Goal: Obtain resource: Download file/media

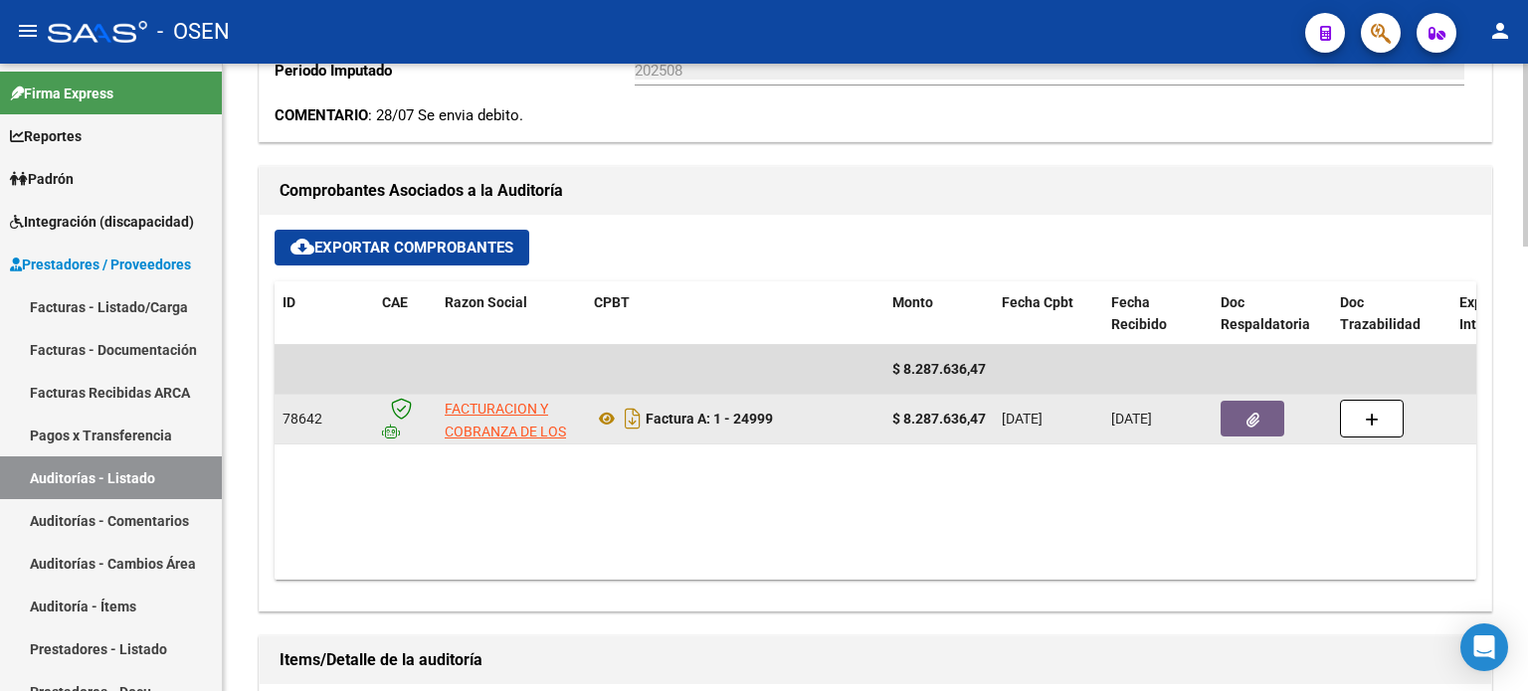
scroll to position [829, 0]
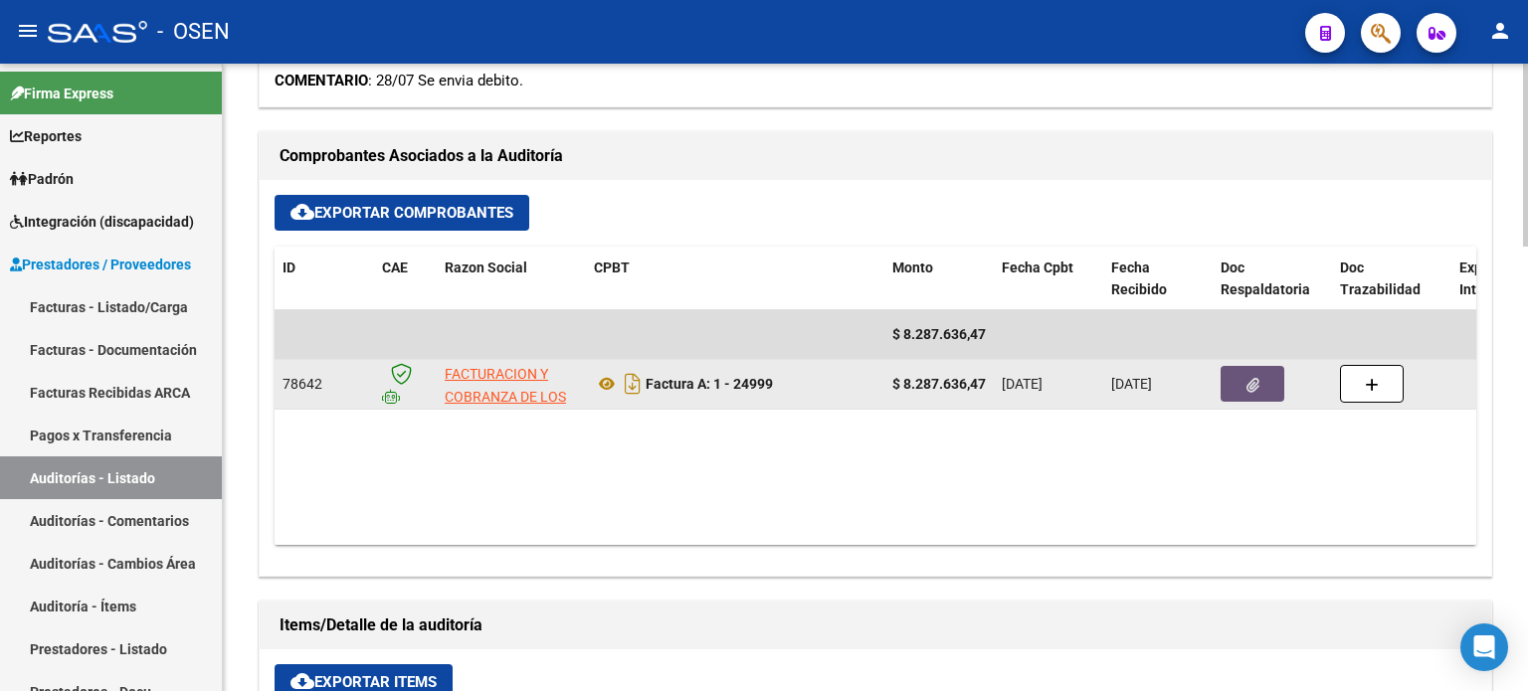
click at [1259, 378] on button "button" at bounding box center [1253, 384] width 64 height 36
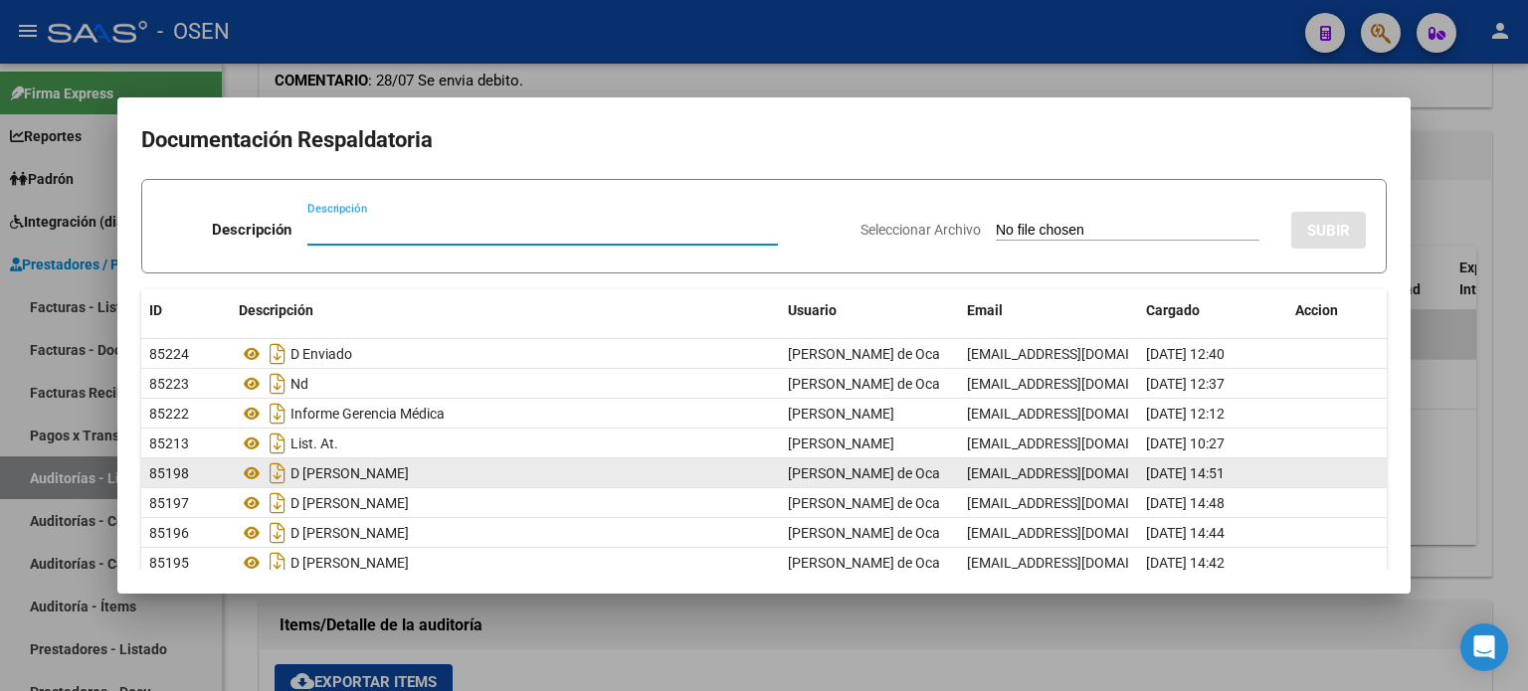
scroll to position [140, 0]
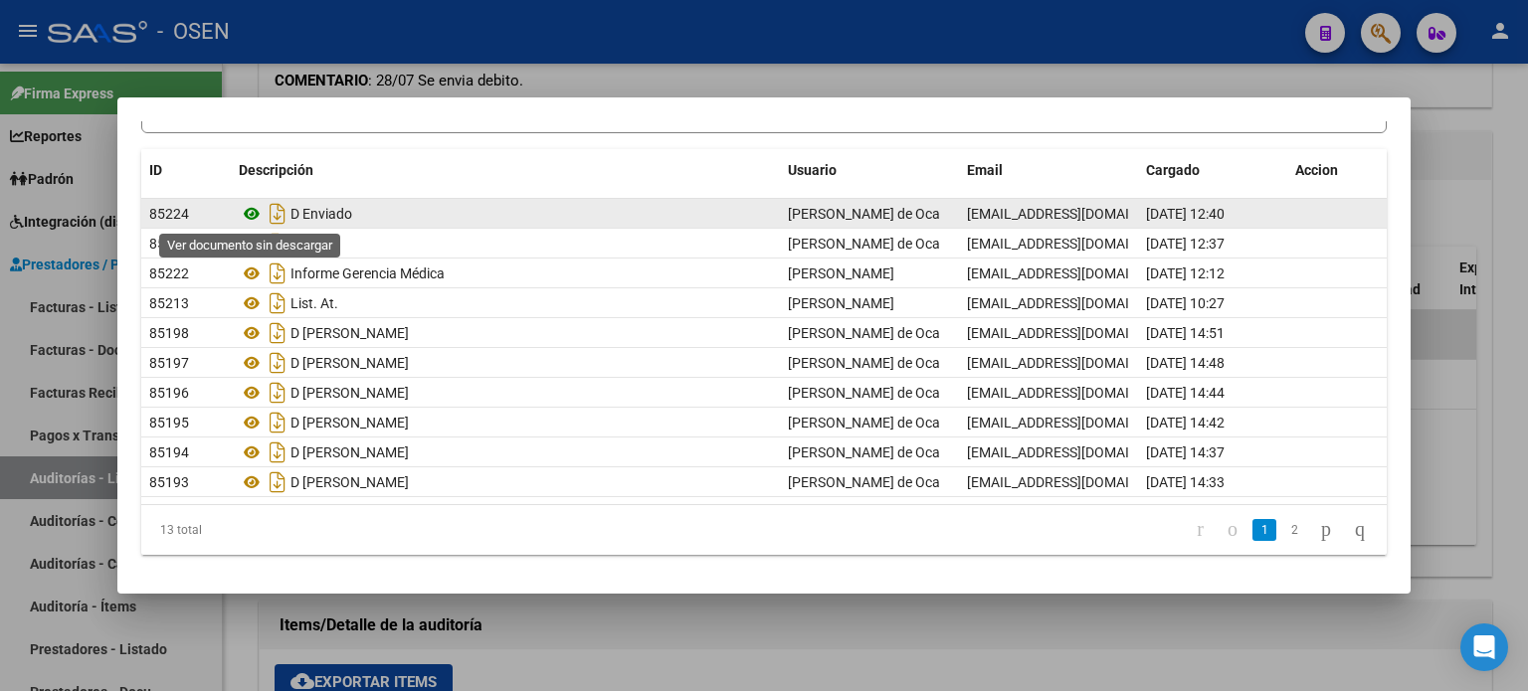
click at [249, 211] on icon at bounding box center [252, 214] width 26 height 24
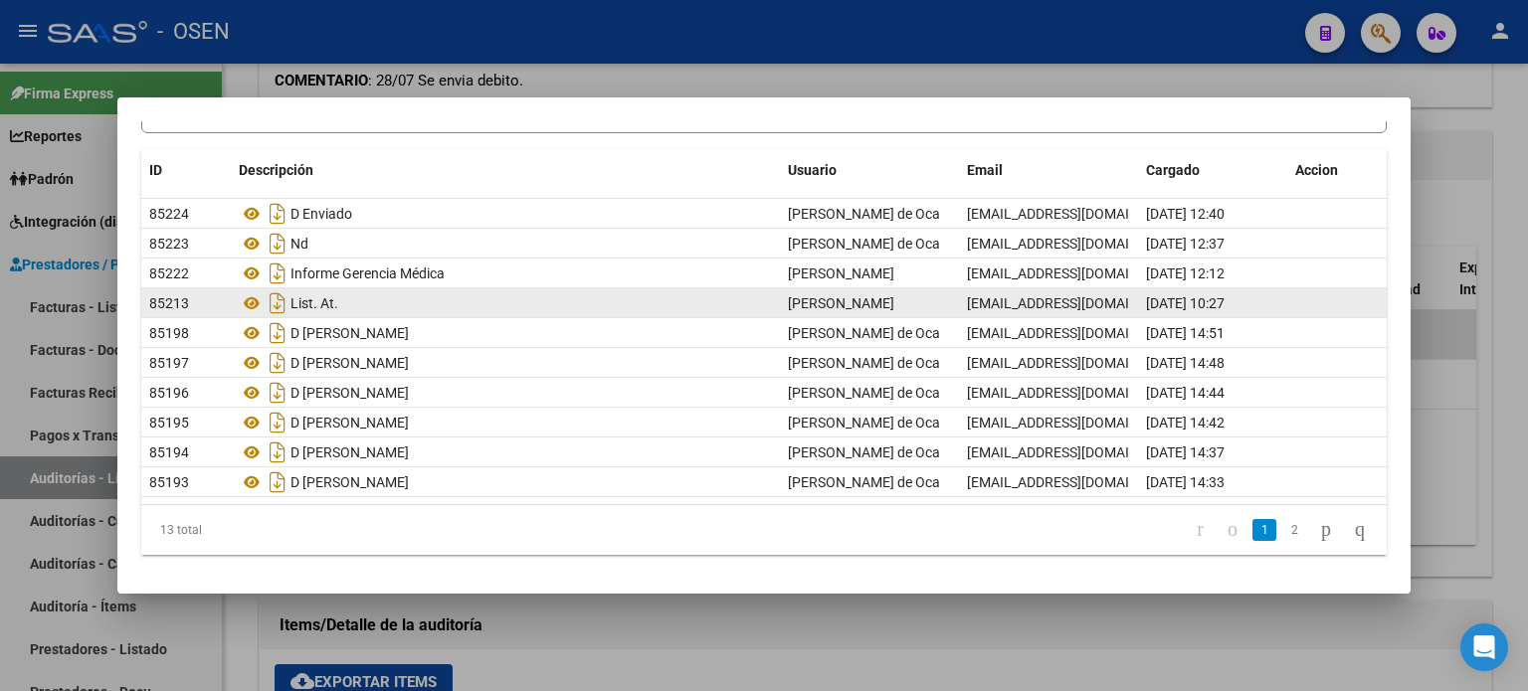
click at [379, 305] on div "List. At." at bounding box center [505, 303] width 533 height 32
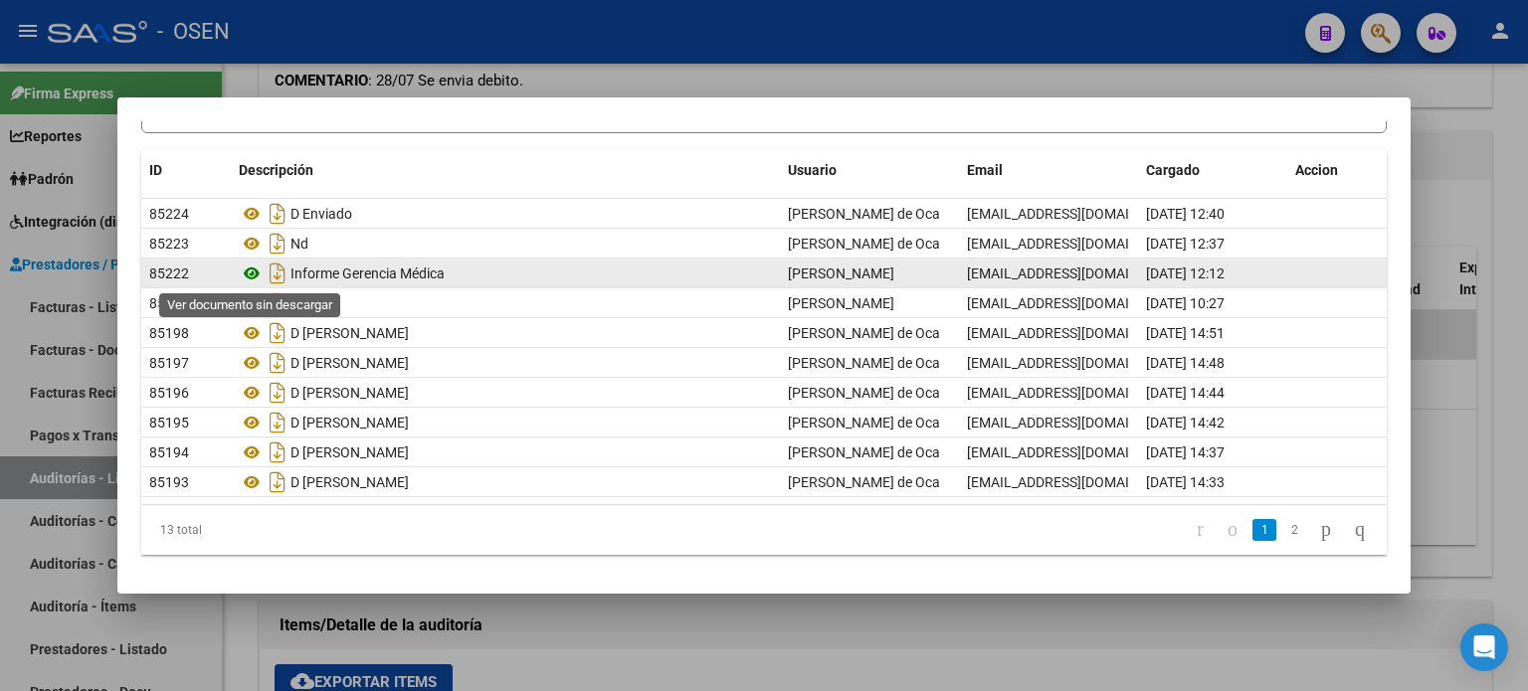
click at [253, 273] on icon at bounding box center [252, 274] width 26 height 24
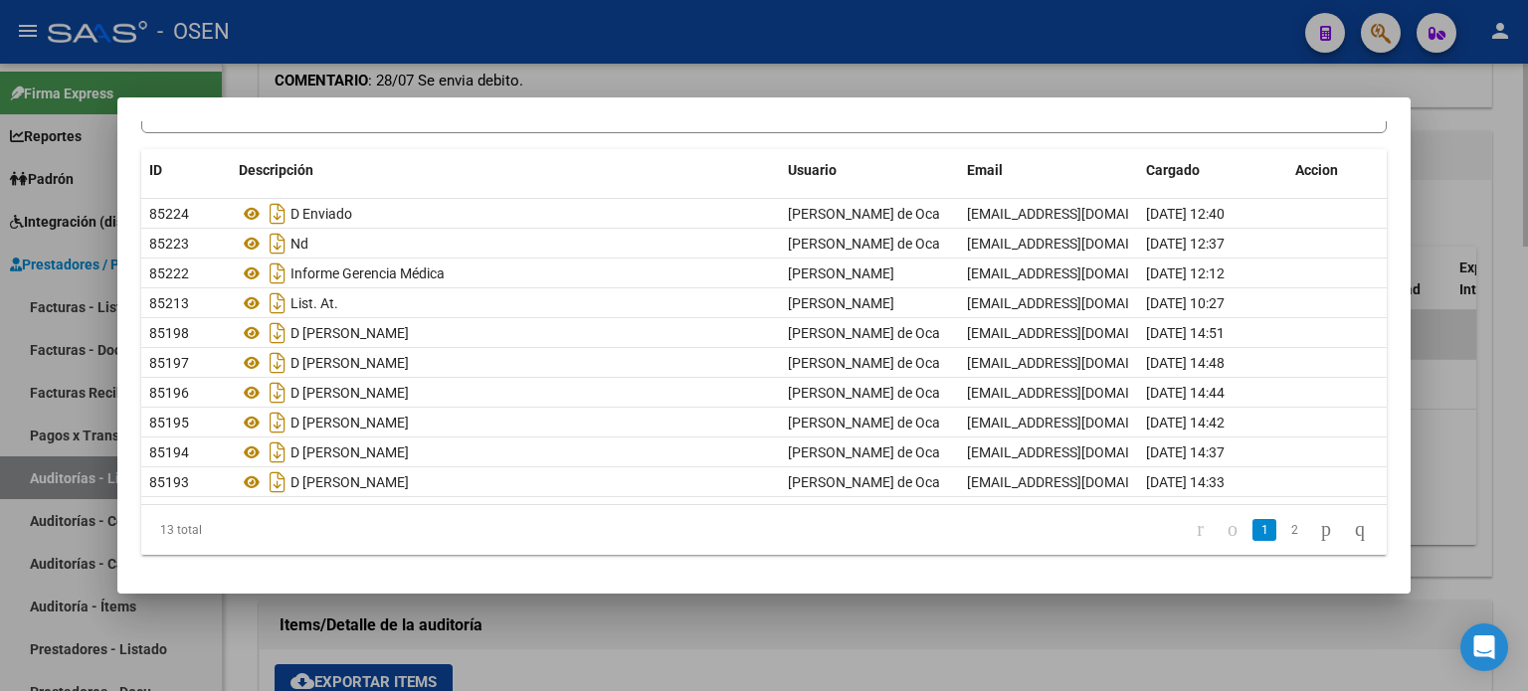
click at [541, 619] on div at bounding box center [764, 345] width 1528 height 691
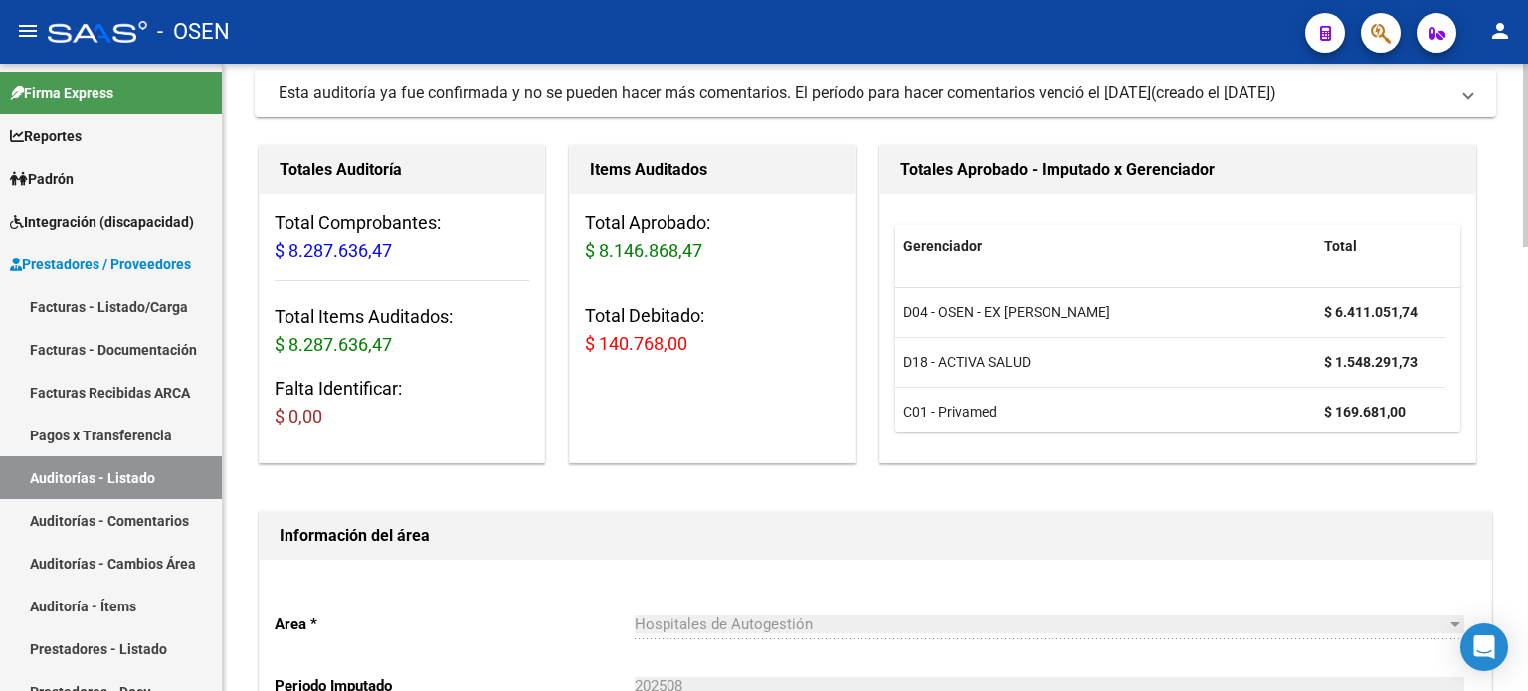
scroll to position [497, 0]
